Goal: Task Accomplishment & Management: Use online tool/utility

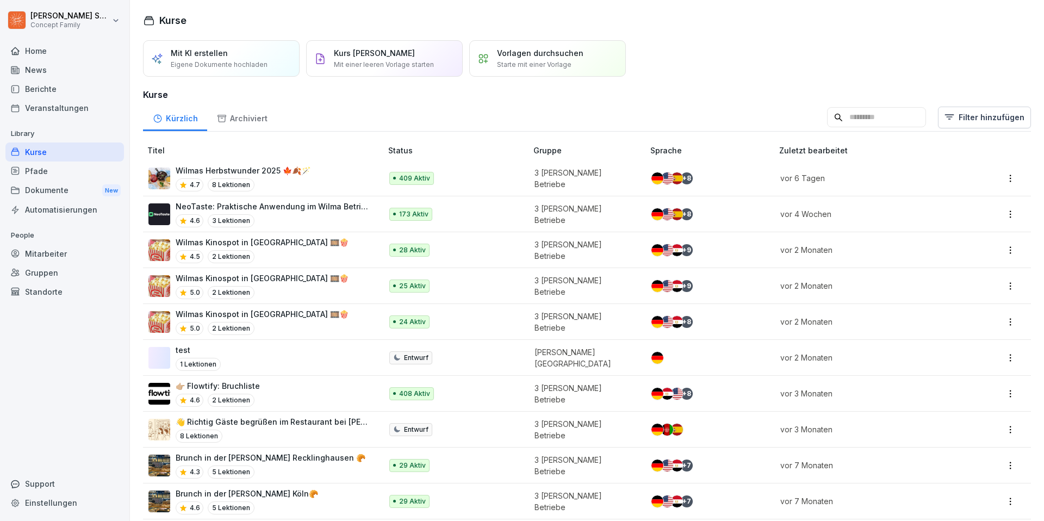
click at [298, 203] on p "NeoTaste: Praktische Anwendung im Wilma Betrieb✨" at bounding box center [273, 206] width 195 height 11
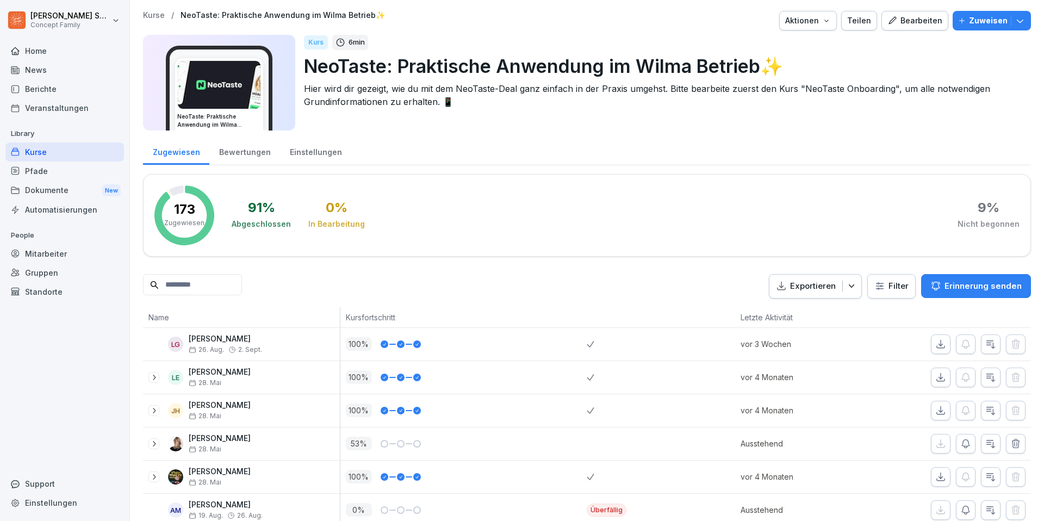
click at [929, 26] on div "Bearbeiten" at bounding box center [915, 21] width 55 height 12
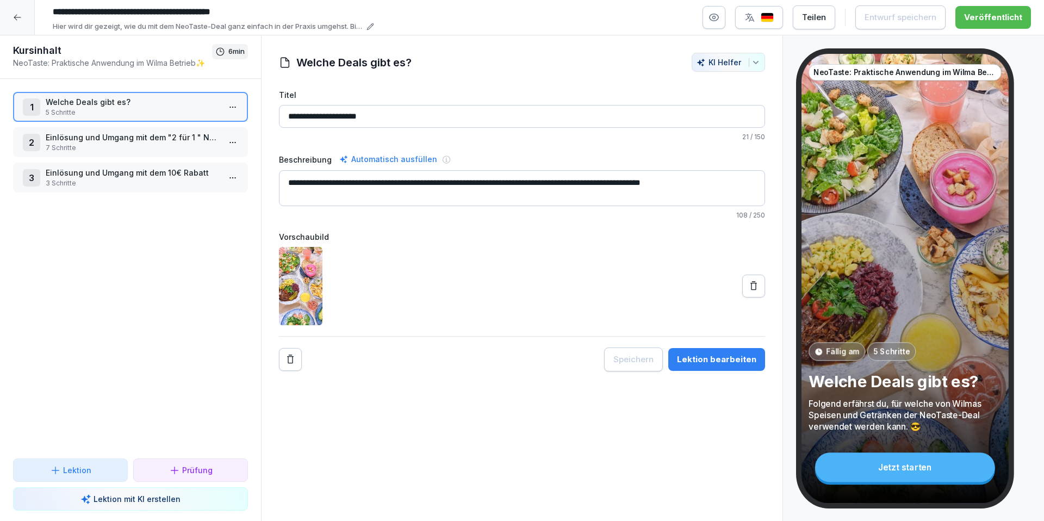
click at [168, 138] on p "Einlösung und Umgang mit dem "2 für 1 " NeoTaste-Deal" at bounding box center [133, 137] width 174 height 11
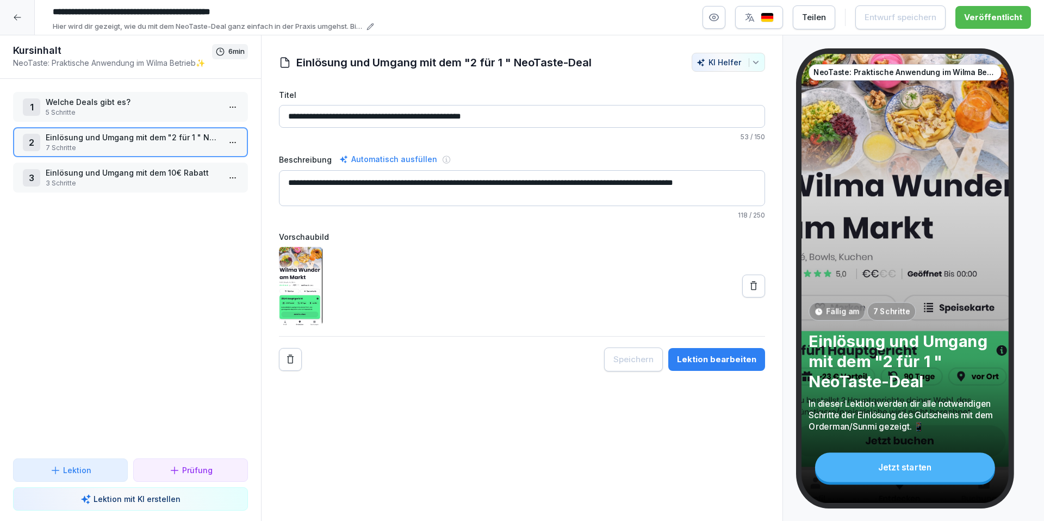
click at [196, 103] on p "Welche Deals gibt es?" at bounding box center [133, 101] width 174 height 11
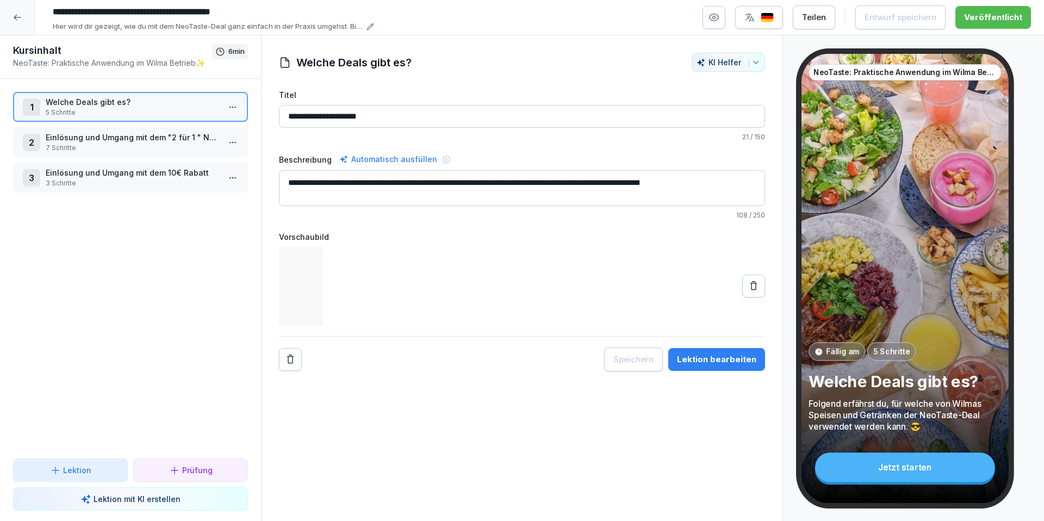
click at [226, 109] on html "**********" at bounding box center [522, 260] width 1044 height 521
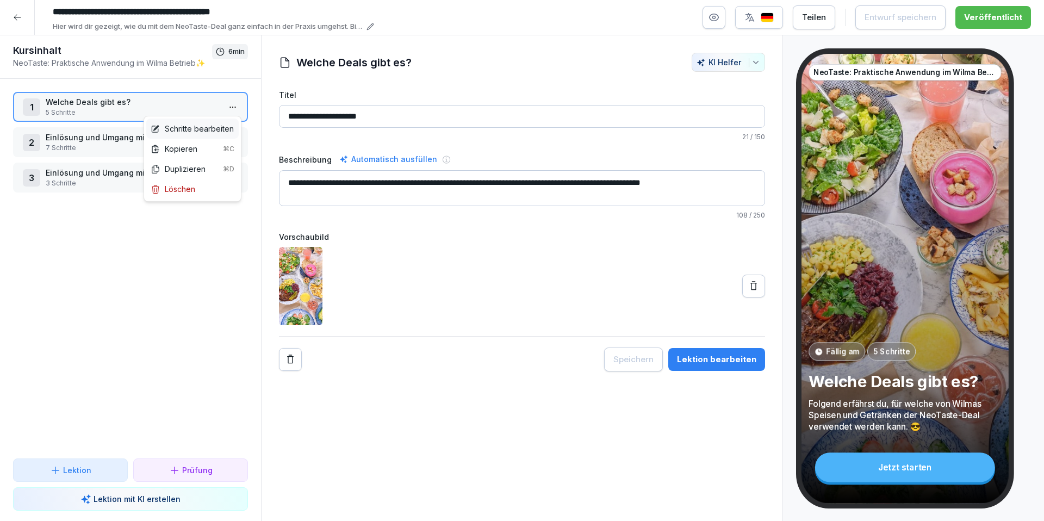
click at [225, 122] on div "Schritte bearbeiten" at bounding box center [192, 129] width 92 height 20
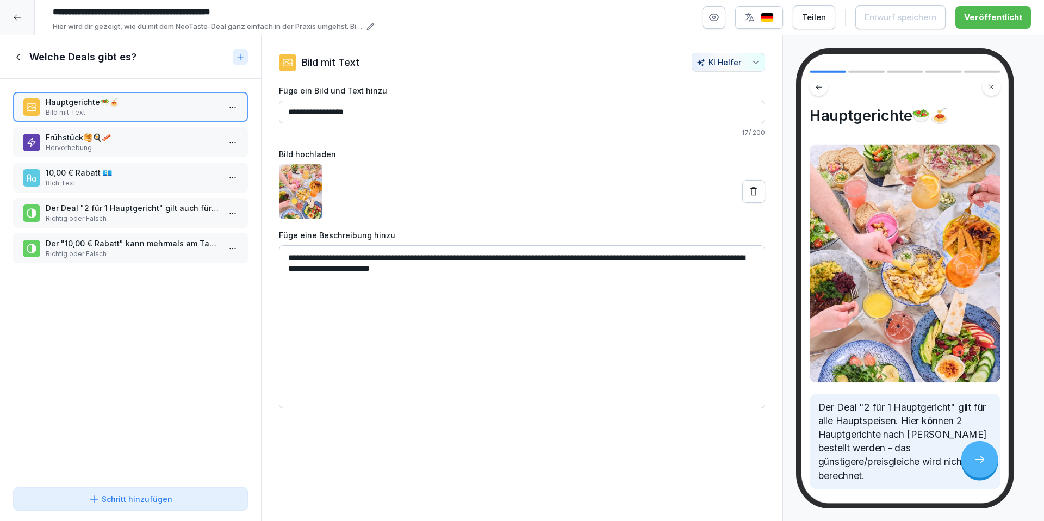
click at [16, 16] on icon at bounding box center [17, 17] width 9 height 9
